Goal: Information Seeking & Learning: Learn about a topic

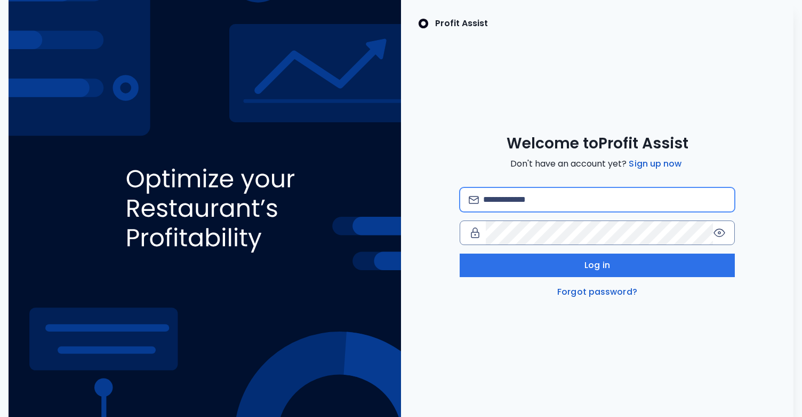
click at [548, 192] on input "email" at bounding box center [604, 199] width 242 height 23
type input "**********"
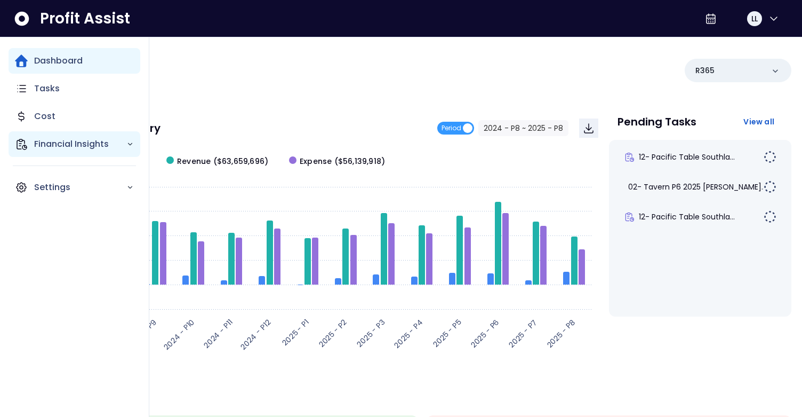
click at [46, 141] on p "Financial Insights" at bounding box center [80, 144] width 92 height 13
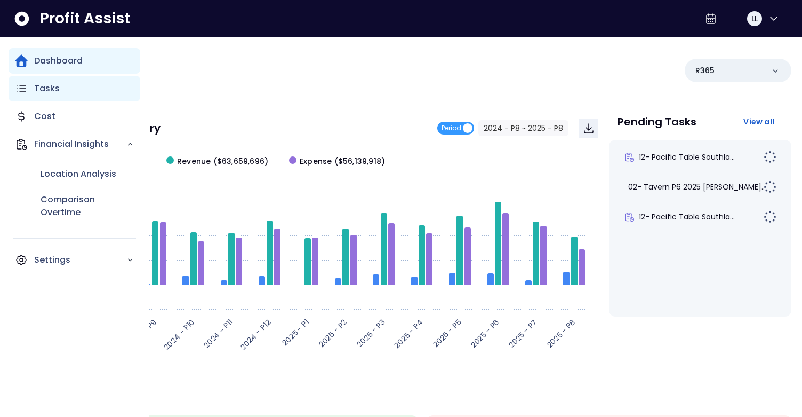
click at [64, 91] on div "Tasks" at bounding box center [75, 89] width 132 height 26
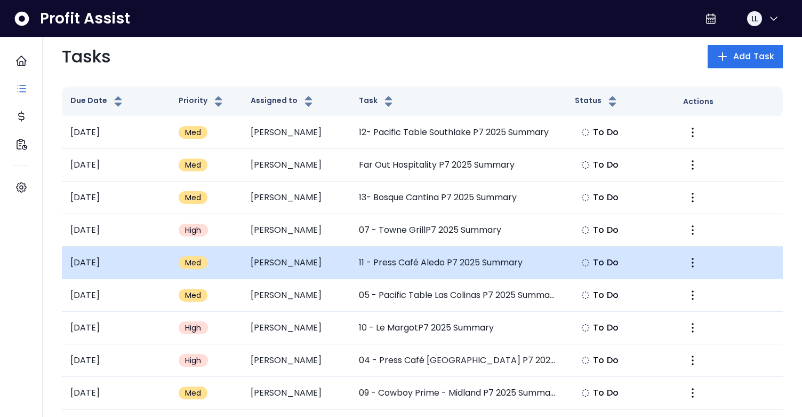
scroll to position [45, 0]
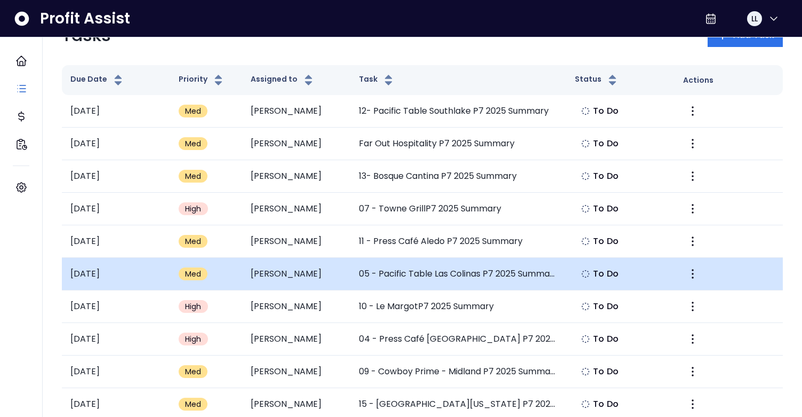
click at [421, 274] on td "05 - Pacific Table Las Colinas P7 2025 Summary" at bounding box center [458, 274] width 217 height 33
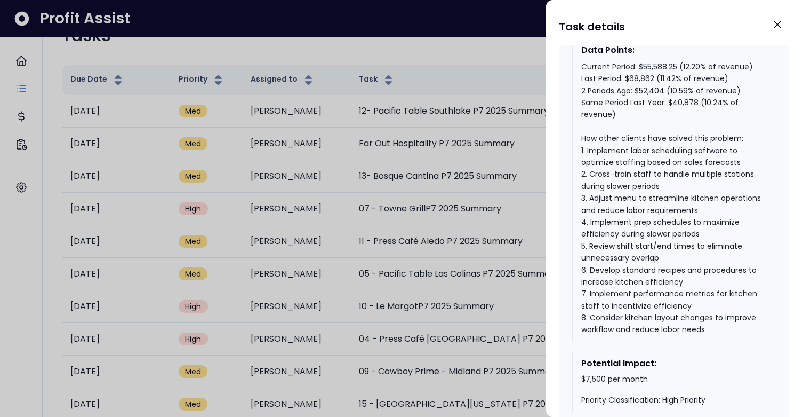
scroll to position [1569, 0]
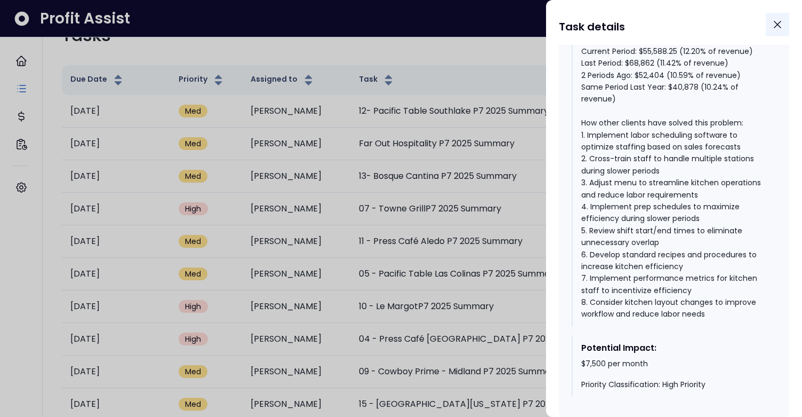
click at [783, 19] on icon "Close" at bounding box center [777, 24] width 13 height 13
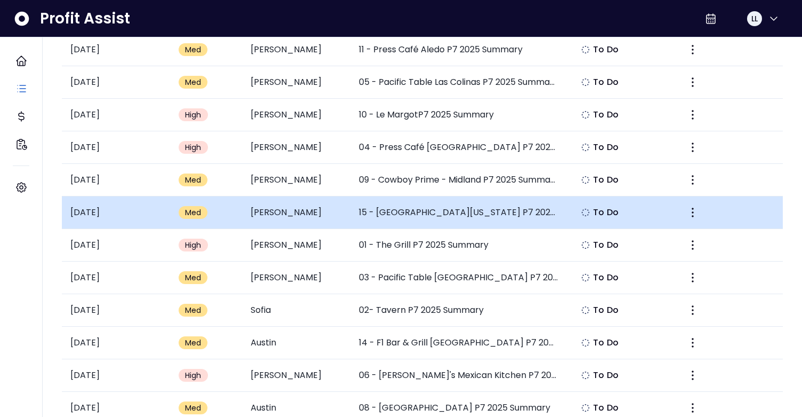
scroll to position [245, 0]
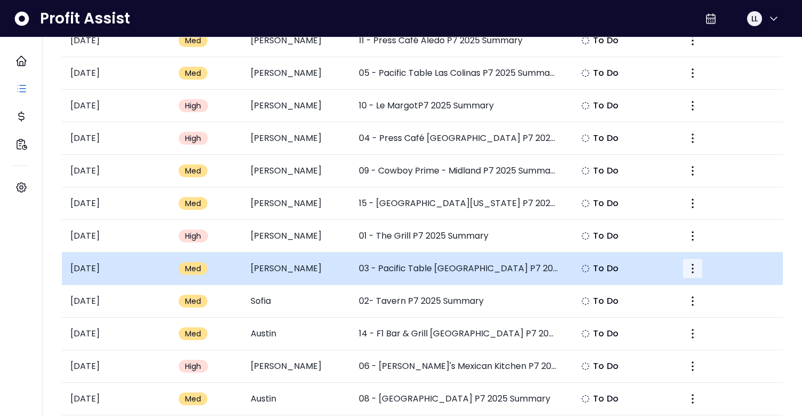
click at [691, 265] on icon "More" at bounding box center [692, 268] width 13 height 13
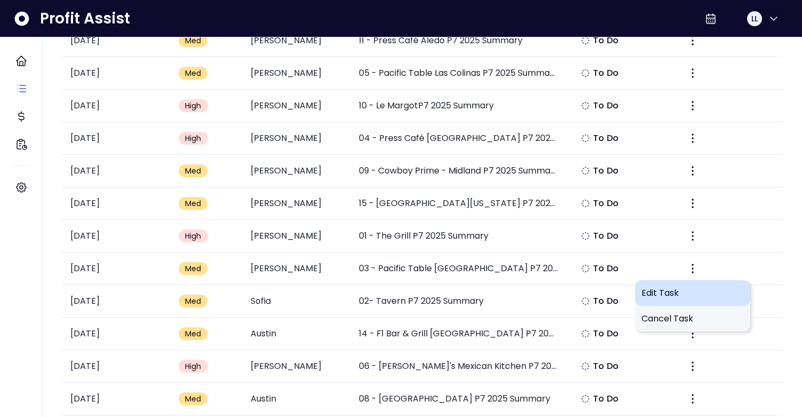
click at [668, 284] on div "Edit Task" at bounding box center [692, 293] width 115 height 26
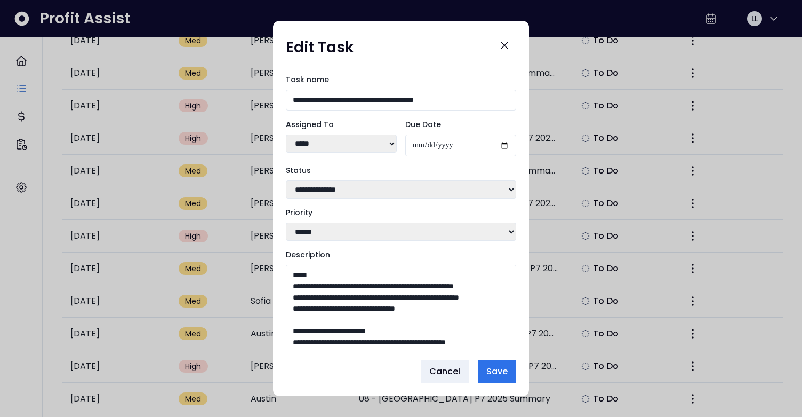
drag, startPoint x: 513, startPoint y: 323, endPoint x: 508, endPoint y: 385, distance: 62.1
click at [508, 385] on div "**********" at bounding box center [401, 208] width 256 height 375
click at [438, 371] on span "Cancel" at bounding box center [444, 371] width 31 height 13
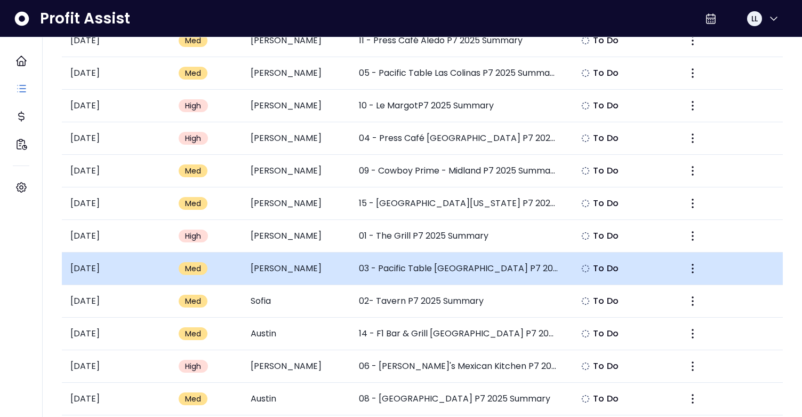
click at [419, 273] on td "03 - Pacific Table [GEOGRAPHIC_DATA] P7 2025 Summary" at bounding box center [458, 268] width 217 height 33
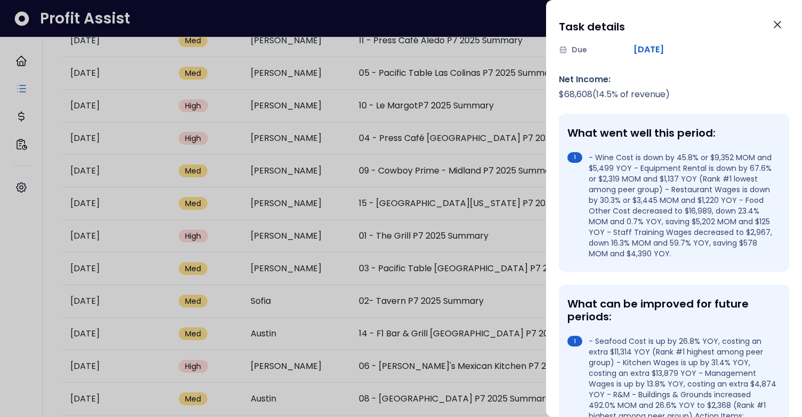
scroll to position [0, 0]
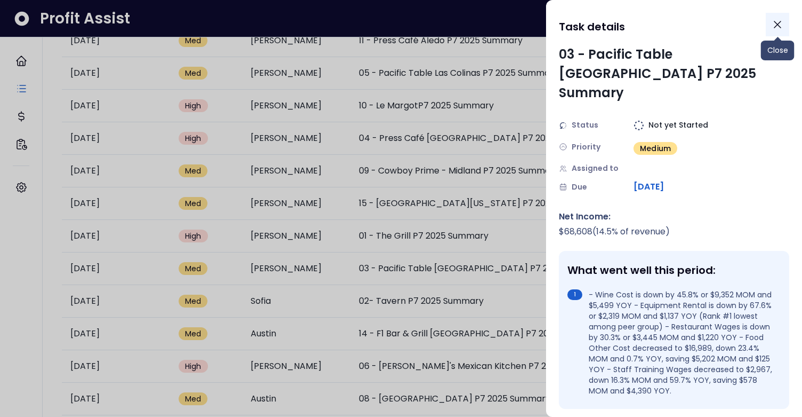
click at [779, 23] on icon "Close" at bounding box center [777, 24] width 13 height 13
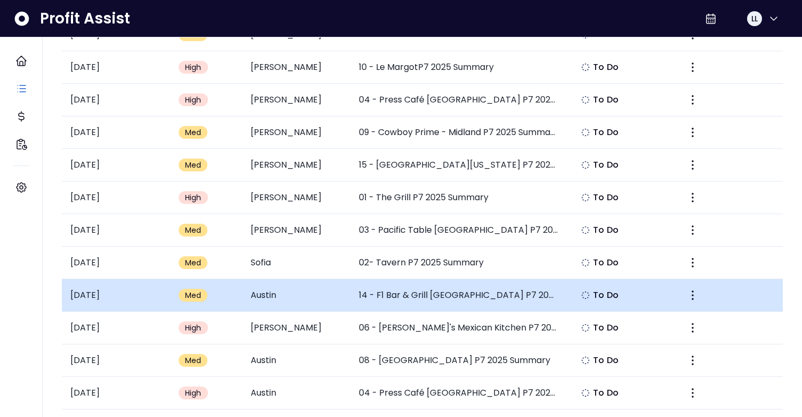
scroll to position [289, 0]
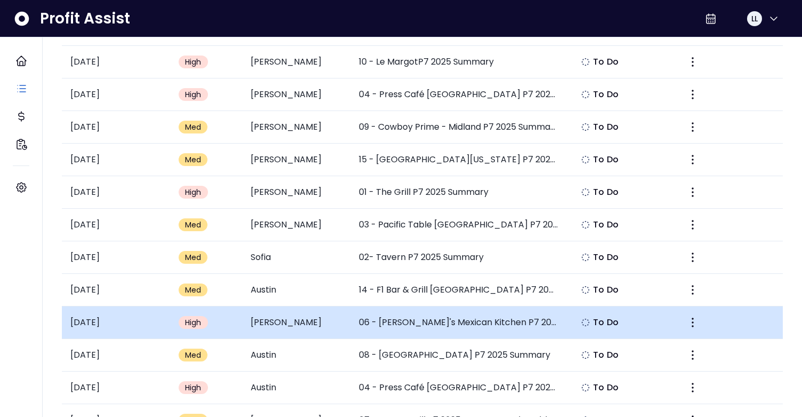
click at [391, 327] on td "06 - [PERSON_NAME]'s Mexican Kitchen P7 2025 Summary" at bounding box center [458, 322] width 217 height 33
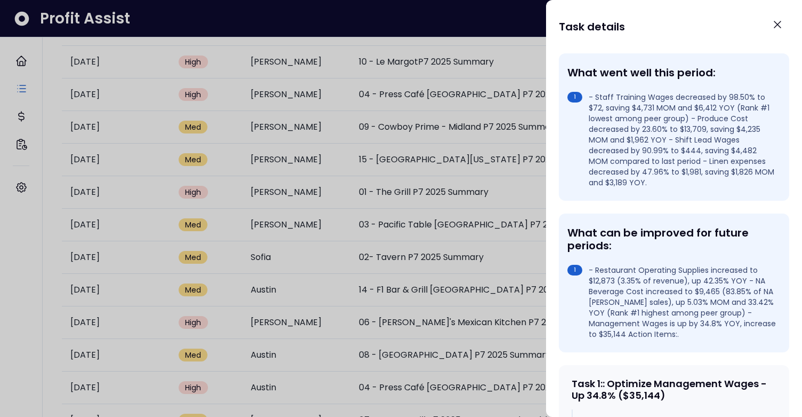
scroll to position [0, 0]
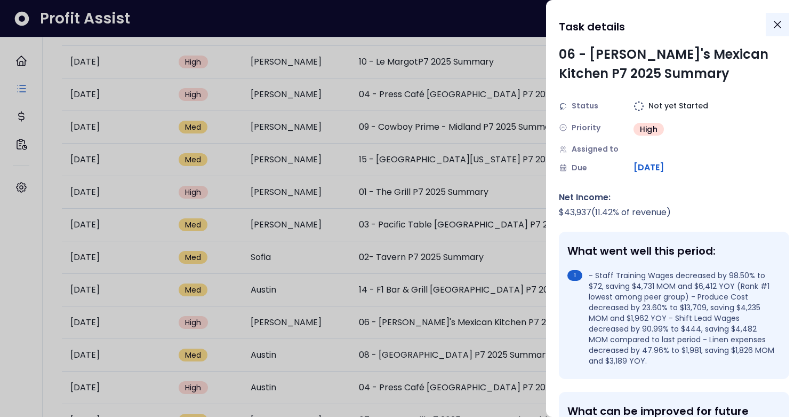
click at [771, 29] on button "Close" at bounding box center [777, 24] width 23 height 23
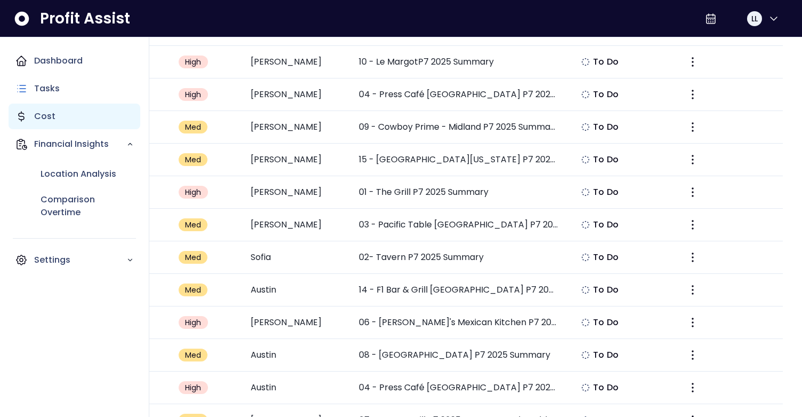
click at [55, 109] on div "Cost" at bounding box center [75, 116] width 132 height 26
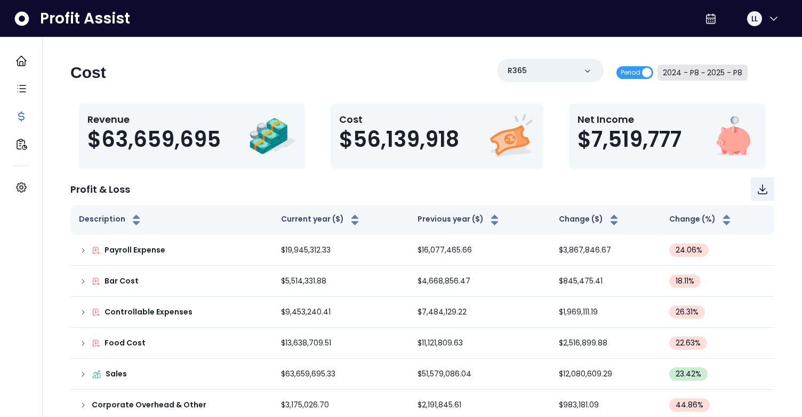
click at [706, 79] on button "2024 - P8 ~ 2025 - P8" at bounding box center [703, 73] width 90 height 16
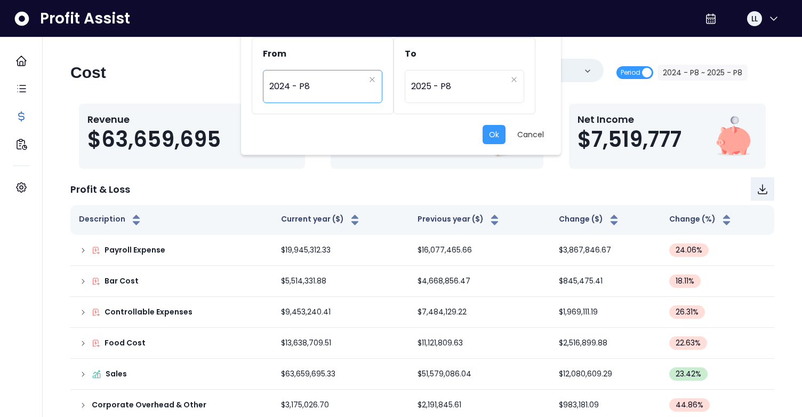
click at [318, 90] on span "2024 - P8" at bounding box center [316, 86] width 95 height 25
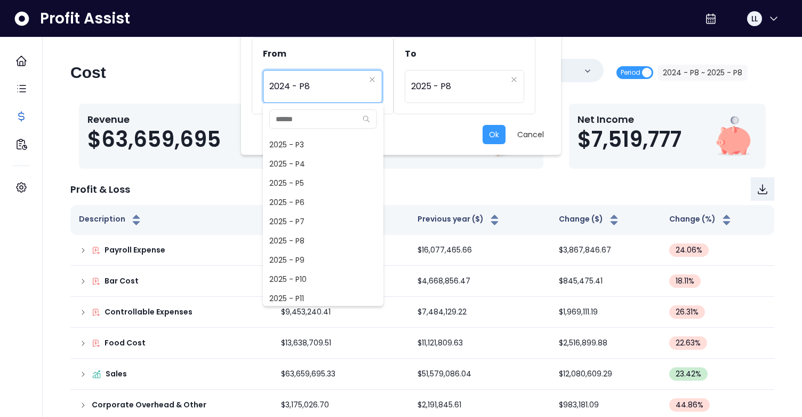
scroll to position [737, 0]
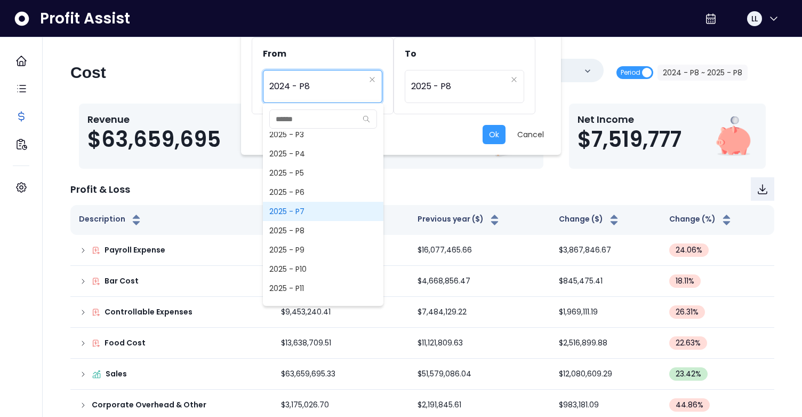
click at [313, 211] on span "2025 - P7" at bounding box center [323, 211] width 121 height 19
type input "*********"
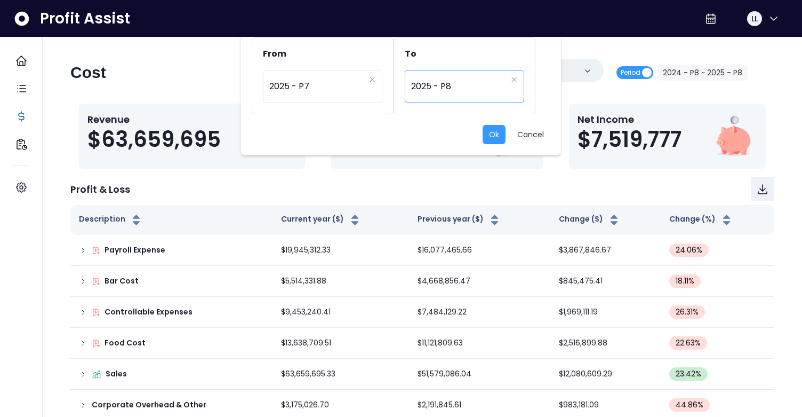
click at [468, 81] on span "2025 - P8" at bounding box center [458, 86] width 95 height 25
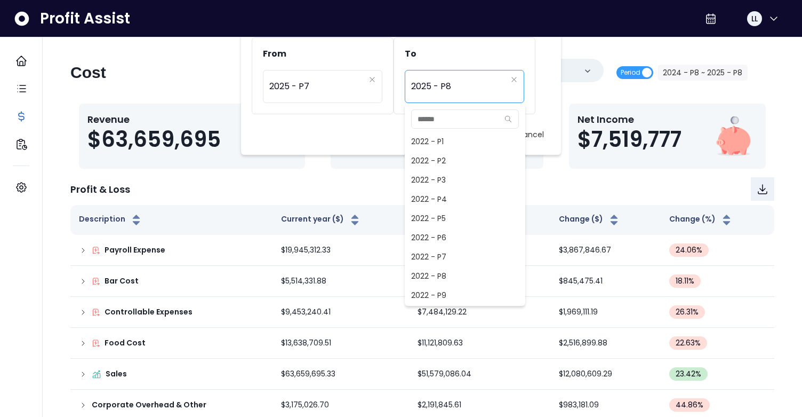
scroll to position [672, 0]
click at [443, 274] on span "2025 - P7" at bounding box center [465, 275] width 121 height 19
type input "*********"
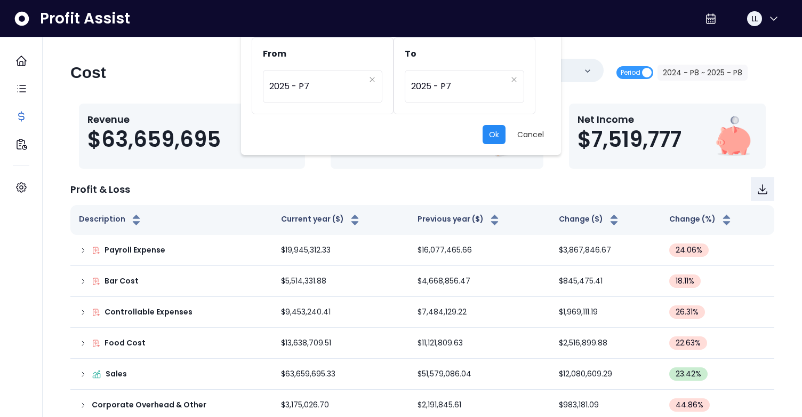
click at [490, 132] on button "Ok" at bounding box center [494, 134] width 23 height 19
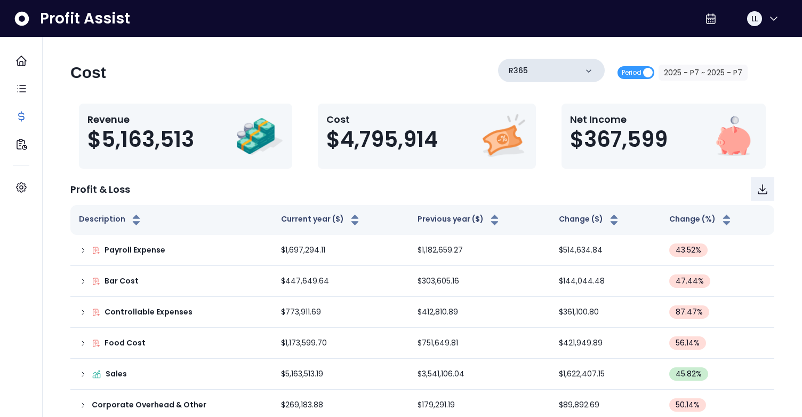
click at [575, 69] on div "R365" at bounding box center [551, 70] width 107 height 23
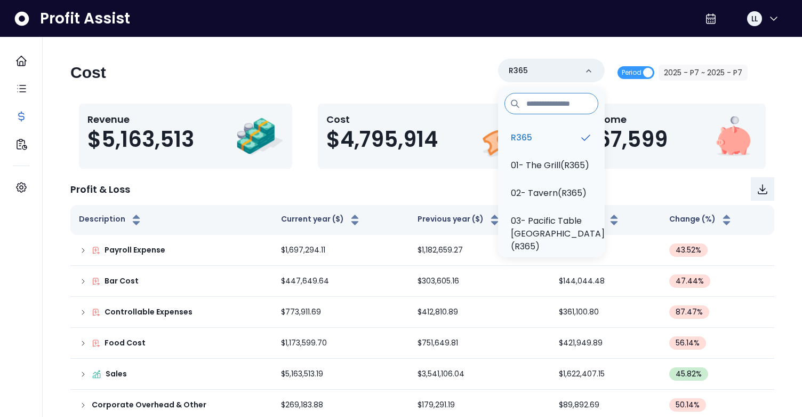
click at [552, 109] on input at bounding box center [552, 103] width 94 height 21
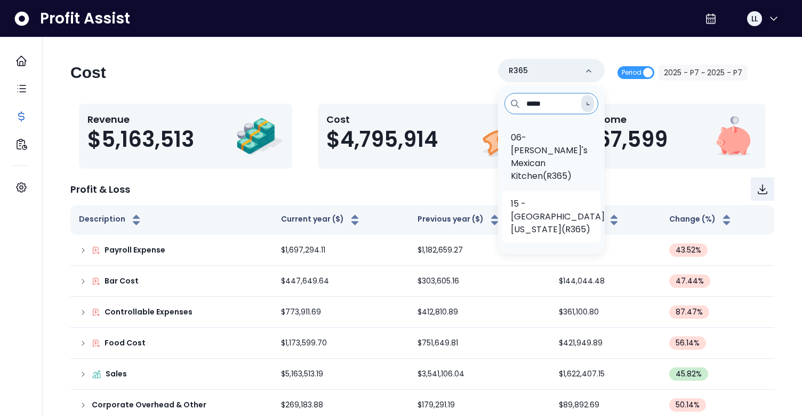
type input "*****"
click at [544, 203] on p "15 - [GEOGRAPHIC_DATA][US_STATE](R365)" at bounding box center [558, 216] width 94 height 38
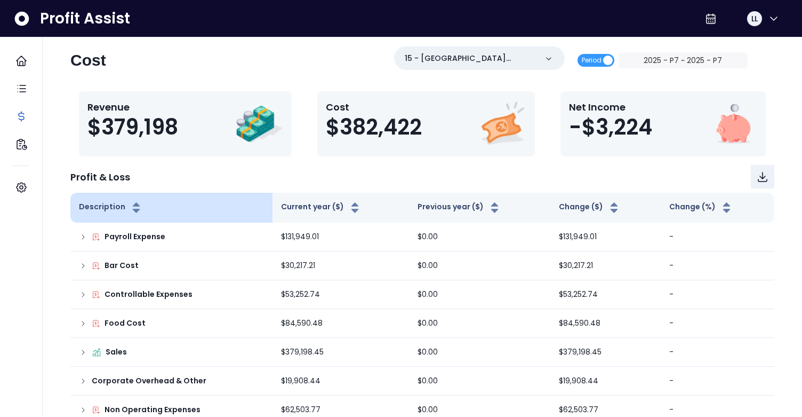
scroll to position [22, 0]
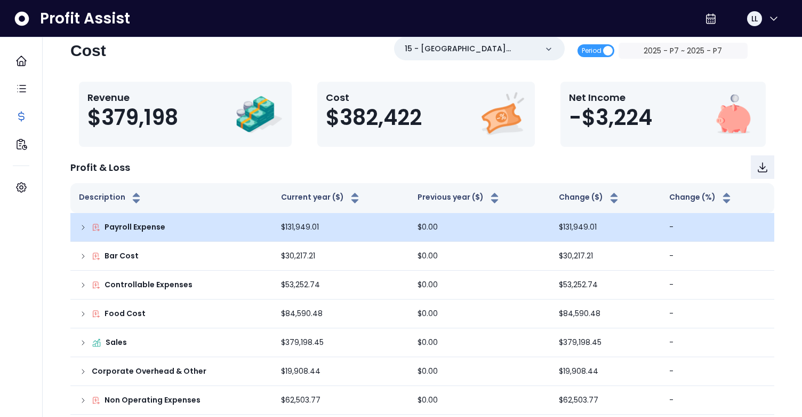
click at [81, 223] on icon at bounding box center [83, 227] width 9 height 9
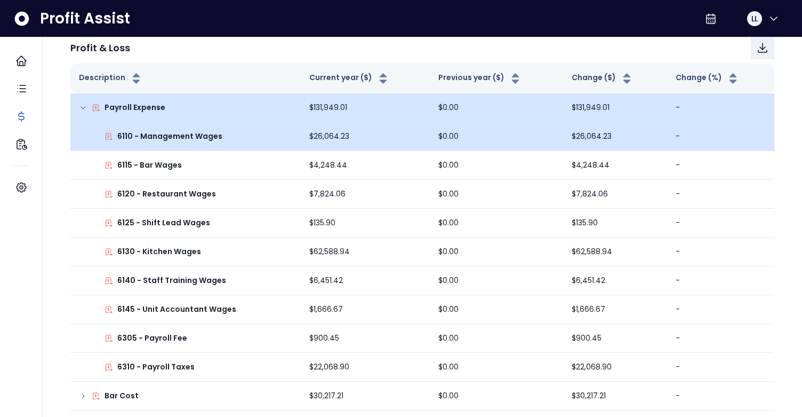
scroll to position [158, 0]
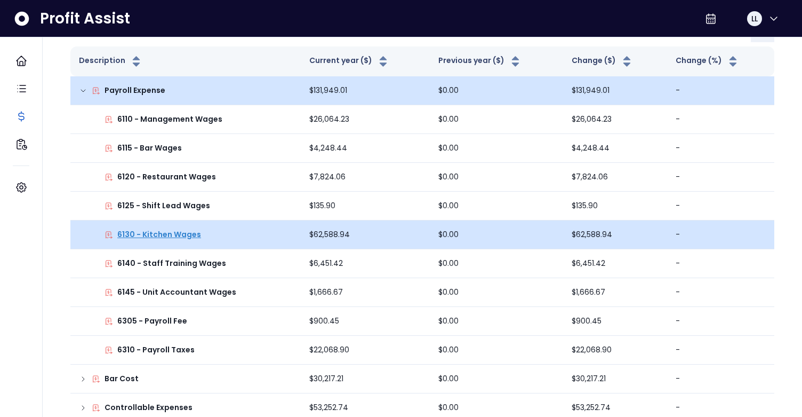
click at [175, 233] on p "6130 - Kitchen Wages" at bounding box center [159, 234] width 84 height 11
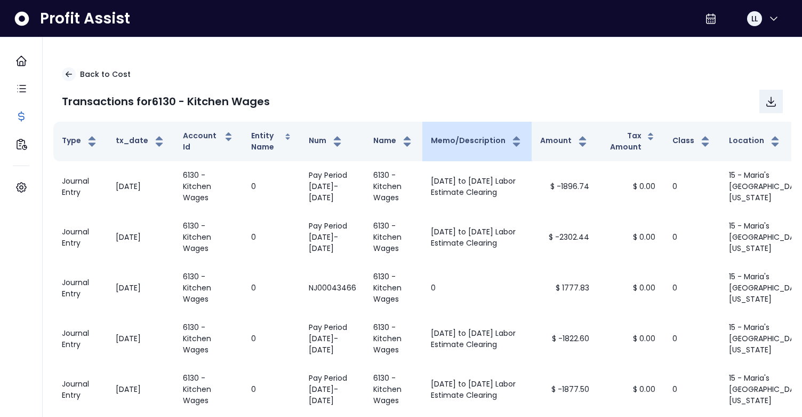
click at [469, 128] on th "Memo/Description" at bounding box center [476, 141] width 109 height 39
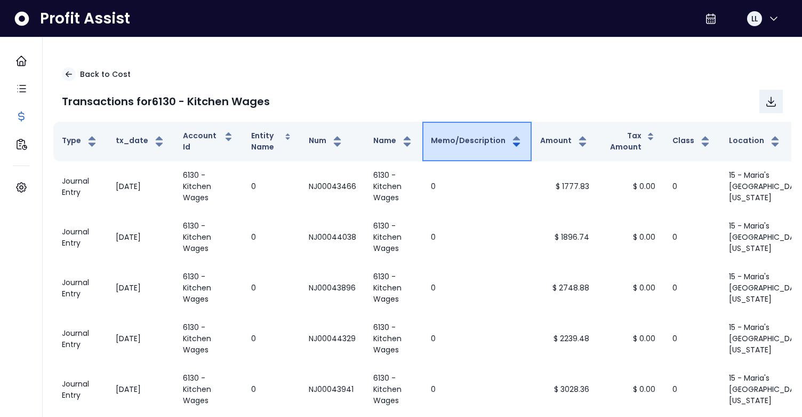
click at [473, 146] on button "Memo/Description" at bounding box center [477, 141] width 92 height 13
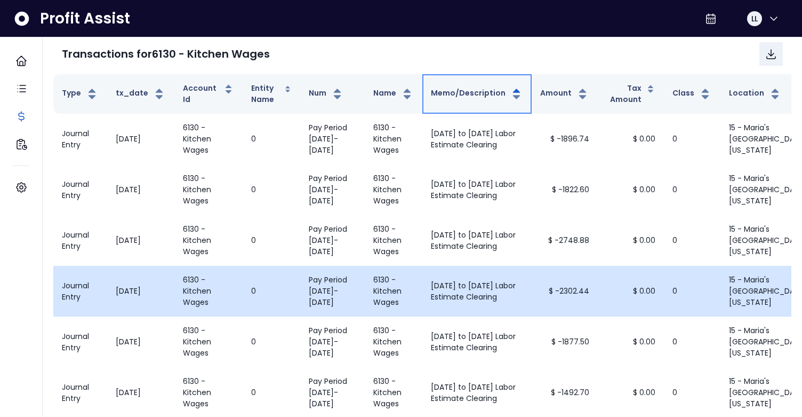
scroll to position [46, 0]
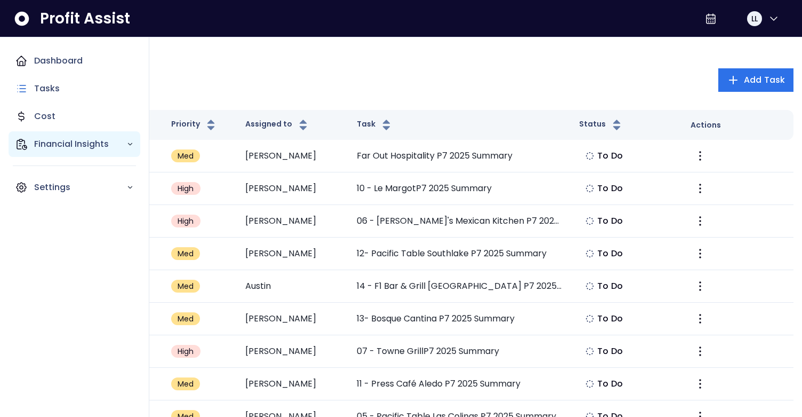
click at [67, 135] on div "Financial Insights" at bounding box center [75, 144] width 132 height 26
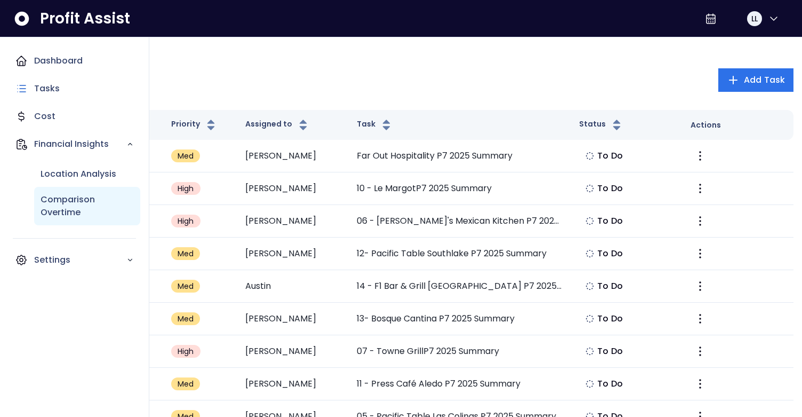
click at [87, 191] on div "Comparison Overtime" at bounding box center [87, 206] width 106 height 38
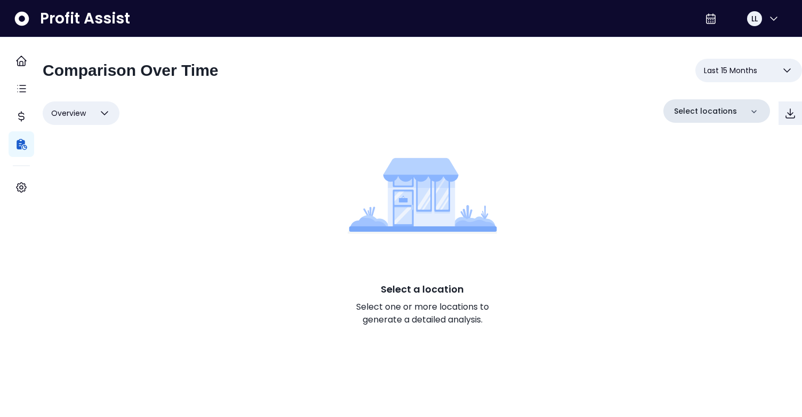
click at [710, 109] on p "Select locations" at bounding box center [705, 111] width 63 height 11
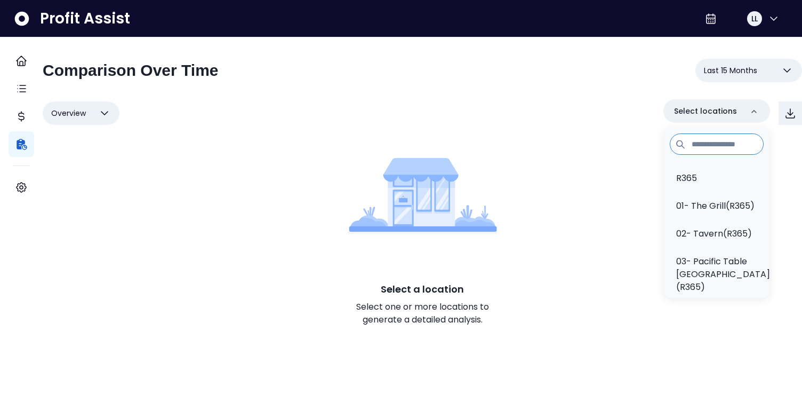
click at [707, 148] on input at bounding box center [717, 143] width 94 height 21
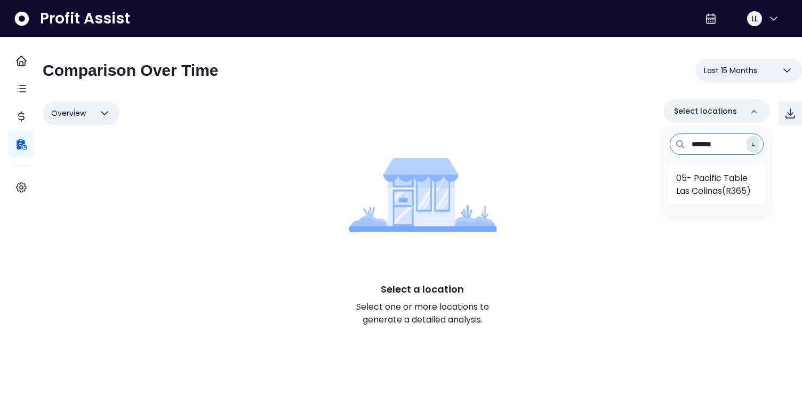
type input "*******"
click at [717, 183] on p "05- Pacific Table Las Colinas(R365)" at bounding box center [716, 185] width 81 height 26
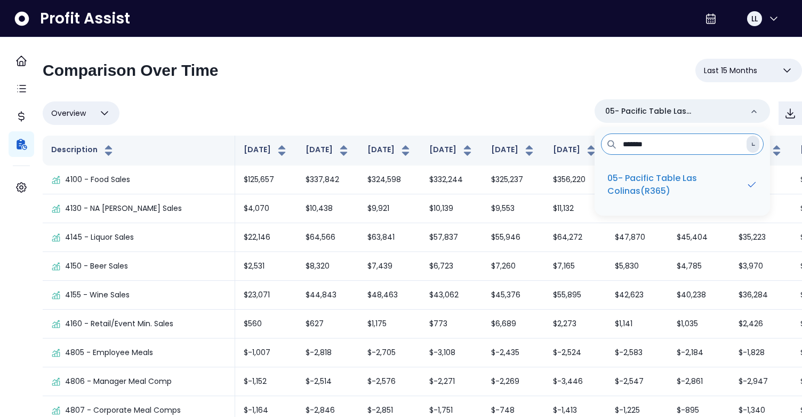
click at [718, 70] on span "Last 15 Months" at bounding box center [730, 70] width 53 height 13
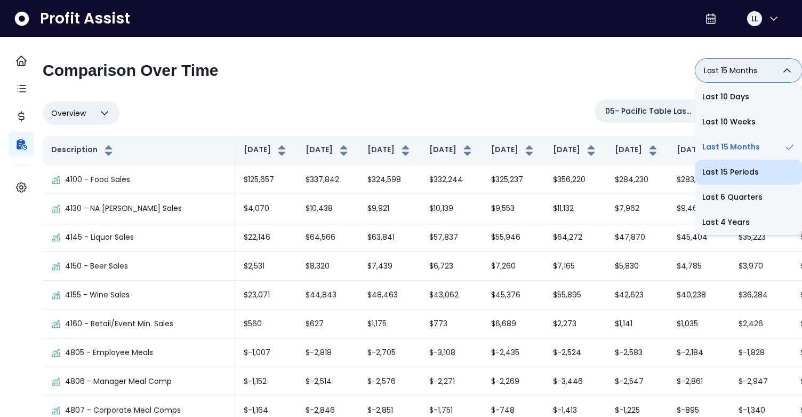
click at [721, 167] on li "Last 15 Periods" at bounding box center [748, 171] width 107 height 25
type input "**********"
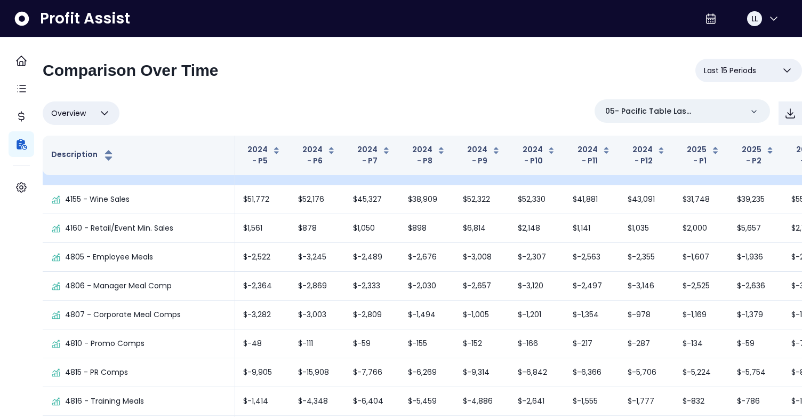
scroll to position [0, 1]
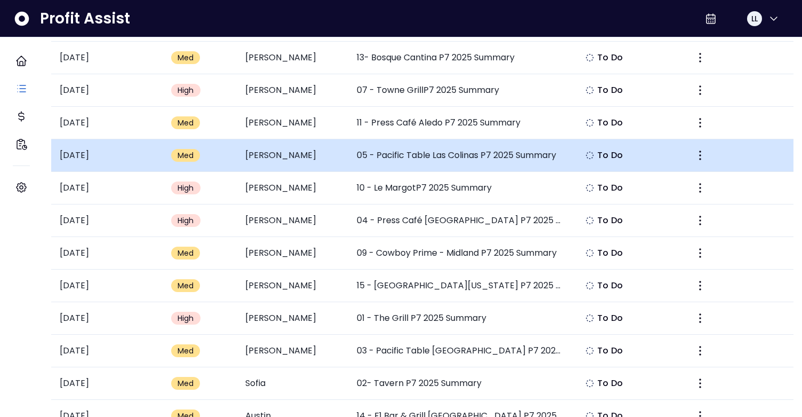
scroll to position [172, 0]
